Goal: Information Seeking & Learning: Find specific page/section

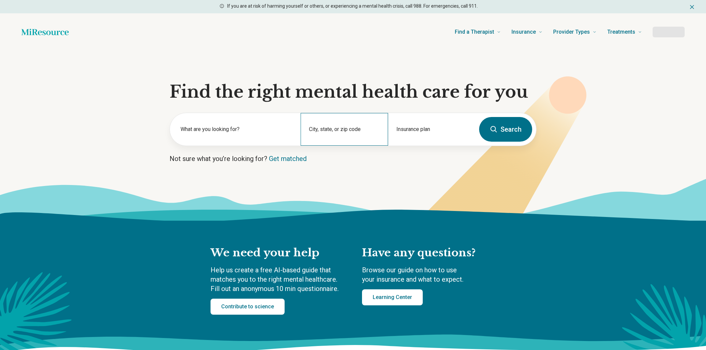
click at [346, 146] on div "City, state, or zip code" at bounding box center [344, 129] width 87 height 33
click at [313, 138] on input "City, state, or zip code" at bounding box center [344, 134] width 71 height 8
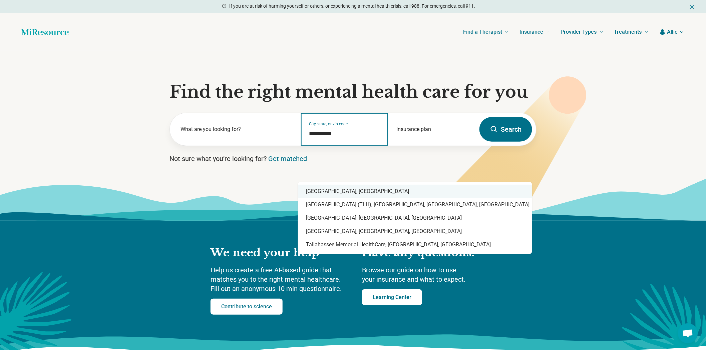
click at [360, 193] on div "[GEOGRAPHIC_DATA], [GEOGRAPHIC_DATA]" at bounding box center [415, 191] width 234 height 13
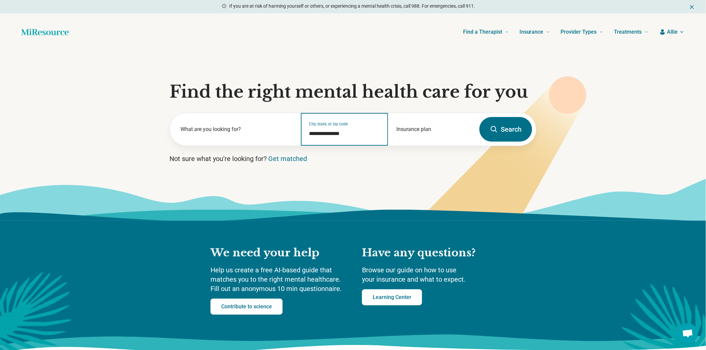
type input "**********"
click at [496, 142] on button "Search" at bounding box center [505, 129] width 53 height 25
click at [332, 139] on input "City, state, or zip code" at bounding box center [344, 135] width 71 height 8
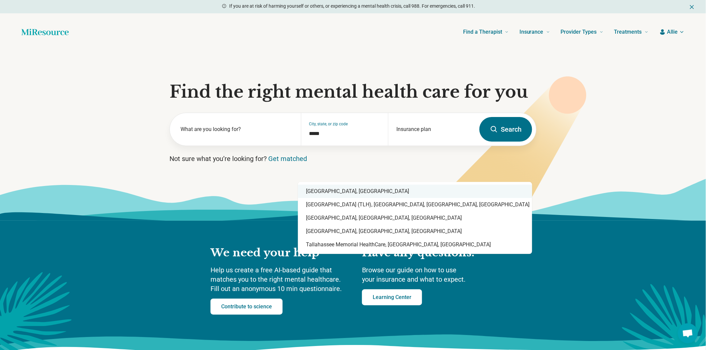
click at [329, 192] on div "[GEOGRAPHIC_DATA], [GEOGRAPHIC_DATA]" at bounding box center [415, 191] width 234 height 13
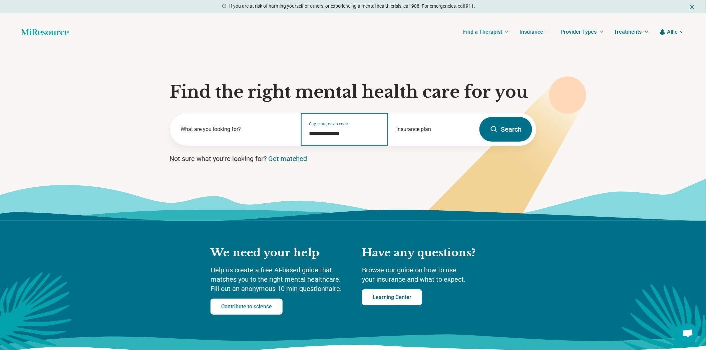
type input "**********"
click at [506, 142] on button "Search" at bounding box center [505, 129] width 53 height 25
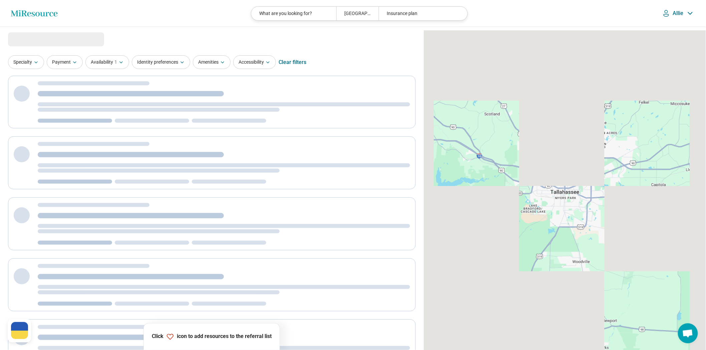
select select "***"
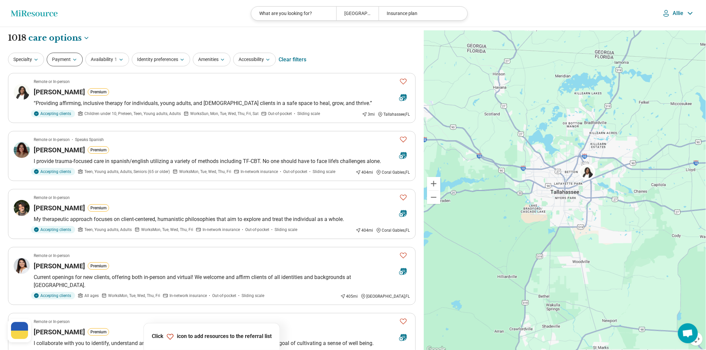
click at [56, 65] on button "Payment" at bounding box center [65, 60] width 36 height 14
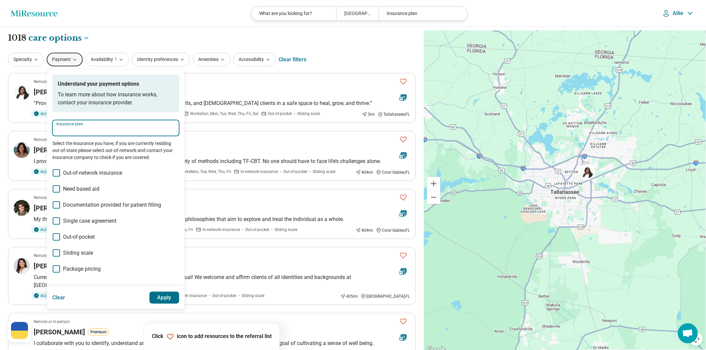
click at [97, 134] on input "Insurance plan" at bounding box center [115, 130] width 119 height 8
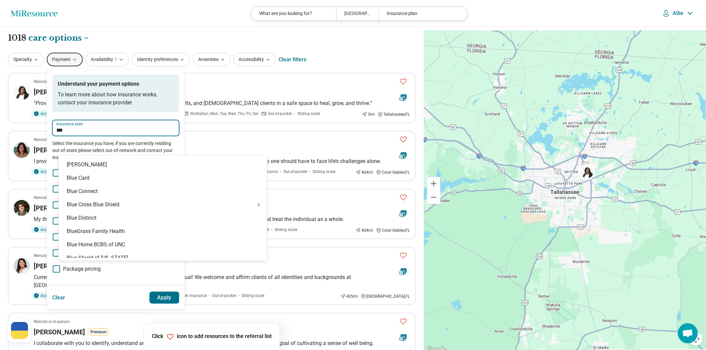
type input "****"
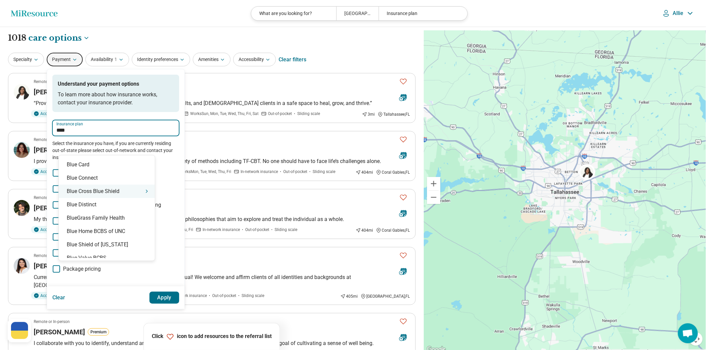
click at [78, 190] on div "Blue Cross Blue Shield" at bounding box center [107, 191] width 96 height 13
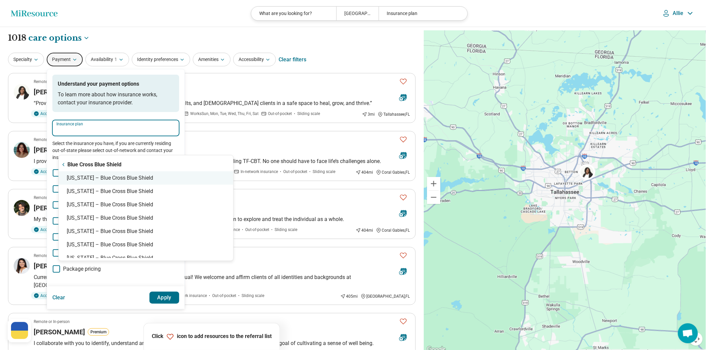
click at [90, 178] on div "[US_STATE] – Blue Cross Blue Shield" at bounding box center [146, 177] width 174 height 13
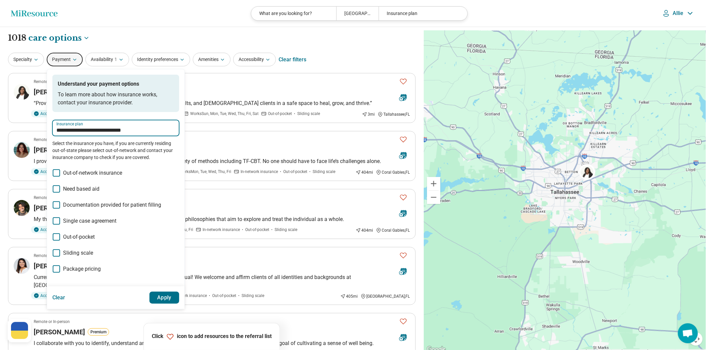
type input "**********"
click at [179, 304] on button "Apply" at bounding box center [164, 298] width 30 height 12
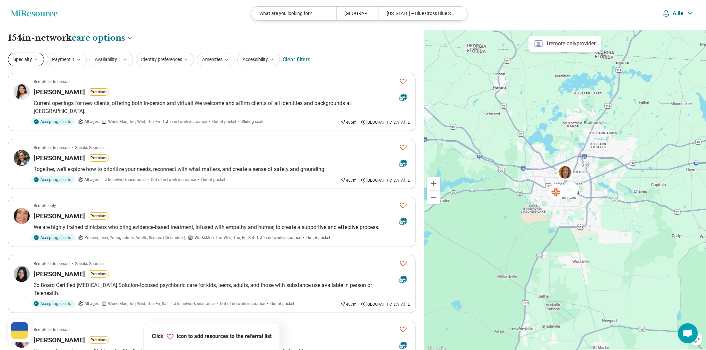
click at [24, 66] on button "Specialty" at bounding box center [26, 60] width 36 height 14
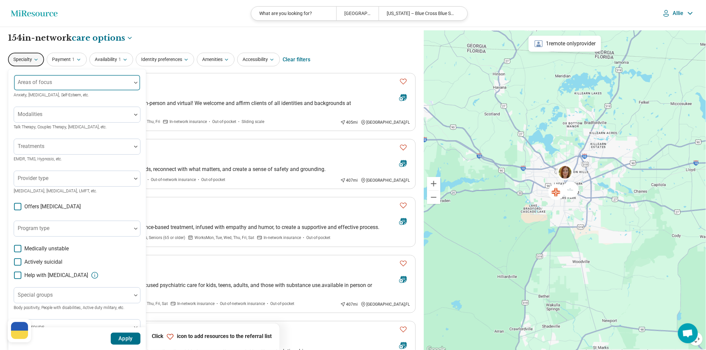
click at [44, 91] on div "Areas of focus" at bounding box center [77, 83] width 127 height 16
type input "******"
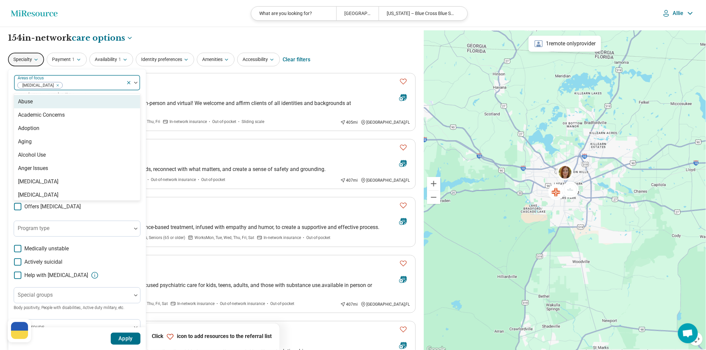
click at [70, 81] on div "option [MEDICAL_DATA], selected. 99 results available. Use Up and Down to choos…" at bounding box center [76, 204] width 137 height 271
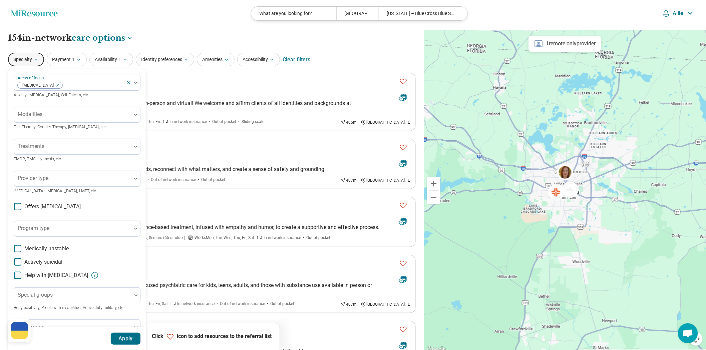
click at [141, 336] on button "Apply" at bounding box center [126, 339] width 30 height 12
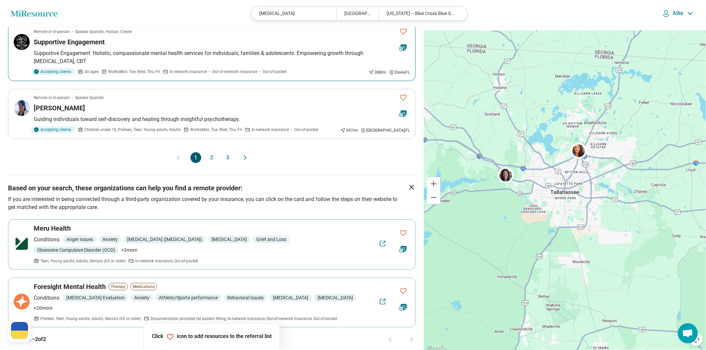
scroll to position [593, 0]
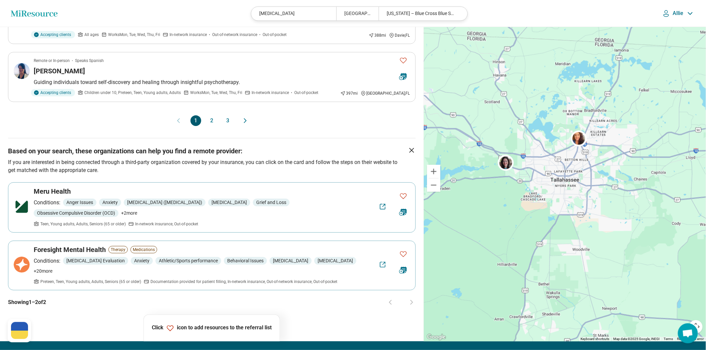
click at [217, 126] on button "2" at bounding box center [211, 120] width 11 height 11
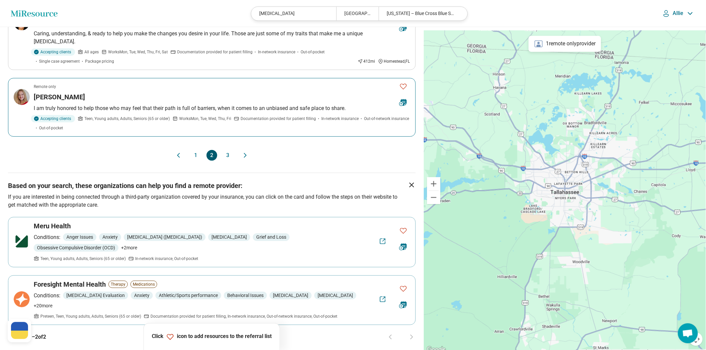
scroll to position [630, 0]
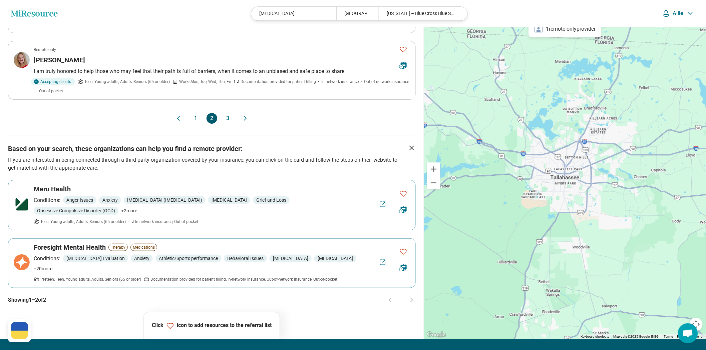
click at [224, 124] on button "3" at bounding box center [227, 118] width 11 height 11
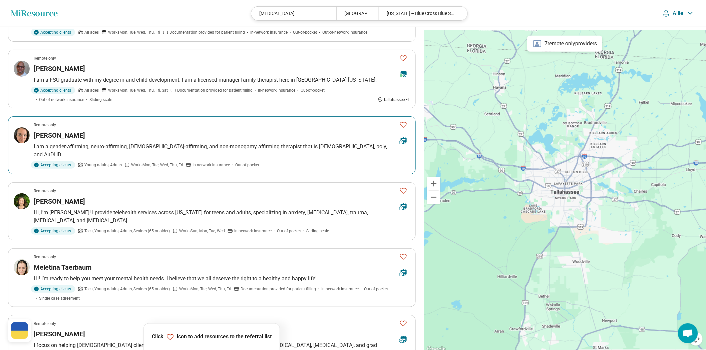
scroll to position [334, 0]
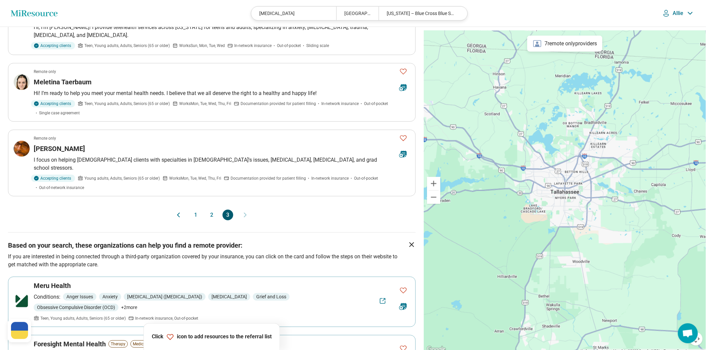
click at [211, 220] on button "2" at bounding box center [211, 215] width 11 height 11
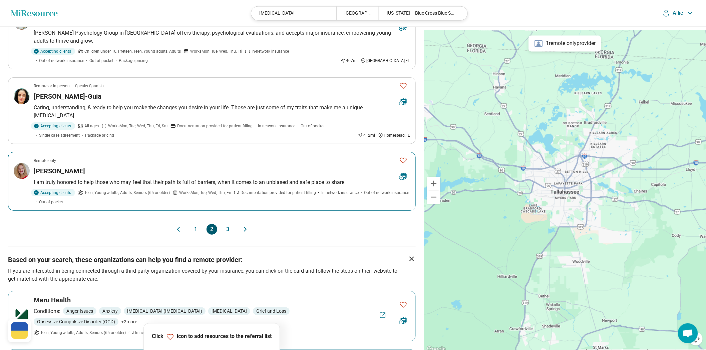
scroll to position [630, 0]
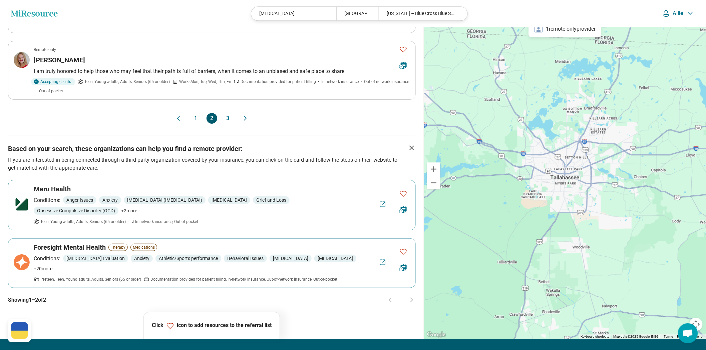
click at [198, 124] on button "1" at bounding box center [195, 118] width 11 height 11
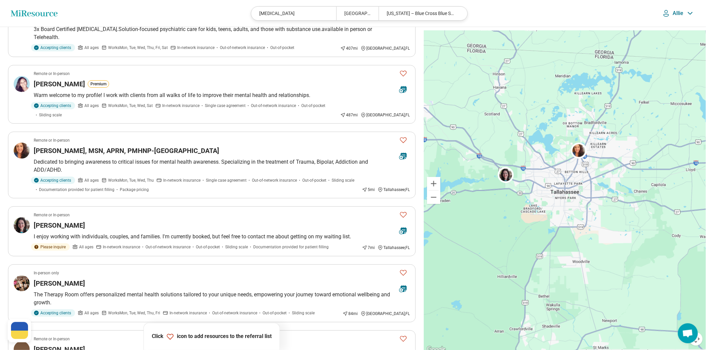
scroll to position [0, 0]
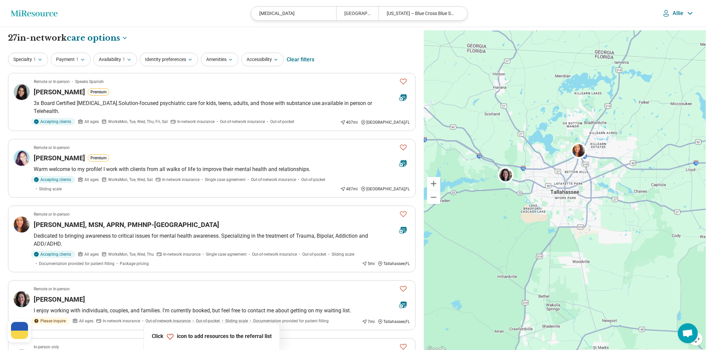
click at [80, 68] on div "Specialty 1 Payment 1 Availability 1 Identity preferences Amenities Accessibili…" at bounding box center [212, 60] width 408 height 16
click at [81, 66] on button "Payment 1" at bounding box center [71, 60] width 40 height 14
